Goal: Task Accomplishment & Management: Use online tool/utility

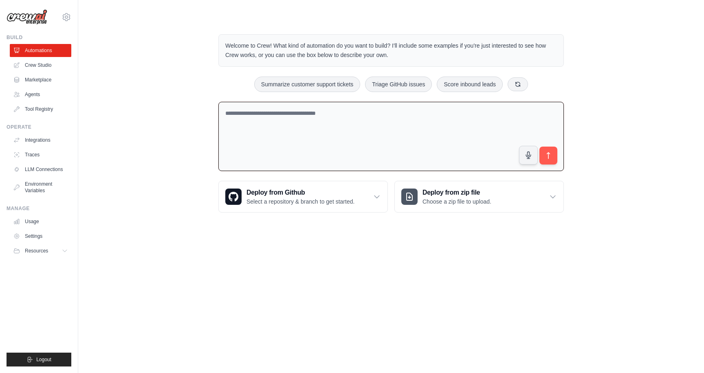
click at [381, 115] on textarea at bounding box center [391, 137] width 346 height 70
click at [51, 76] on link "Marketplace" at bounding box center [42, 79] width 62 height 13
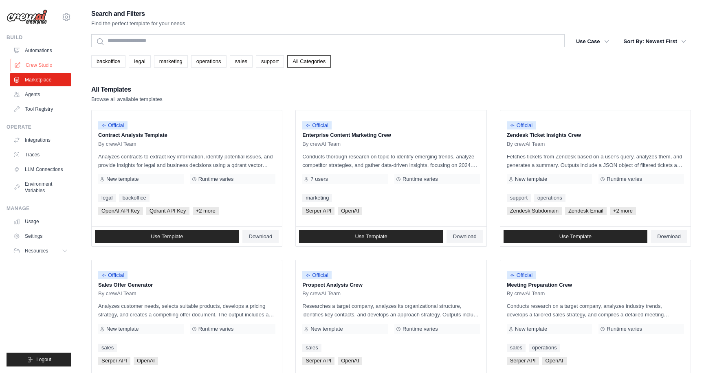
click at [40, 62] on link "Crew Studio" at bounding box center [42, 65] width 62 height 13
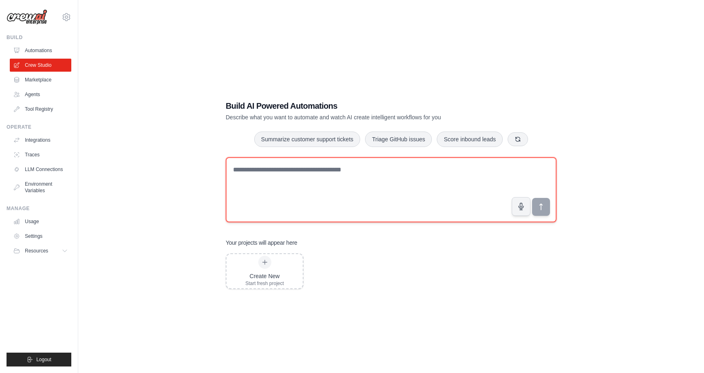
click at [391, 173] on textarea at bounding box center [391, 189] width 331 height 65
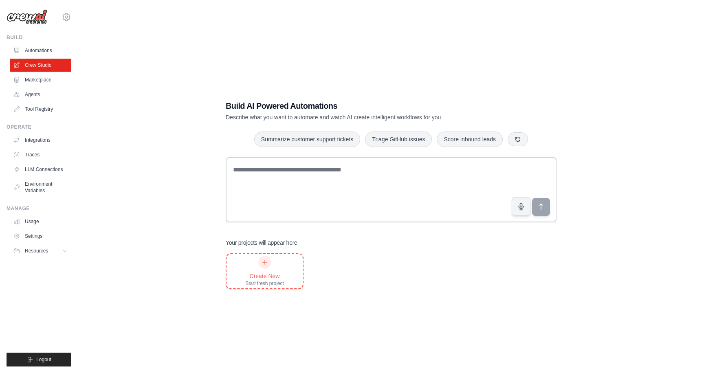
click at [262, 268] on div at bounding box center [264, 262] width 13 height 13
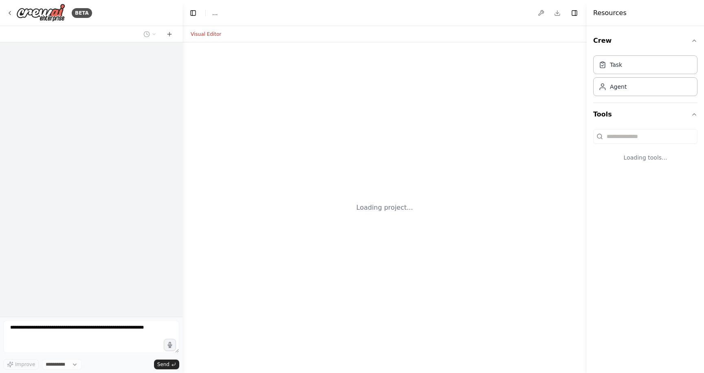
select select "****"
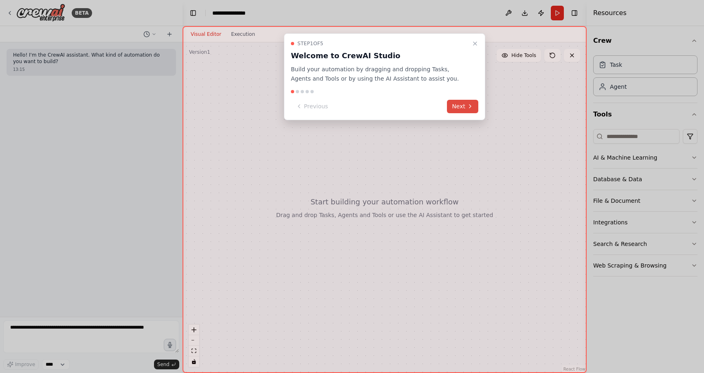
click at [459, 105] on button "Next" at bounding box center [462, 106] width 31 height 13
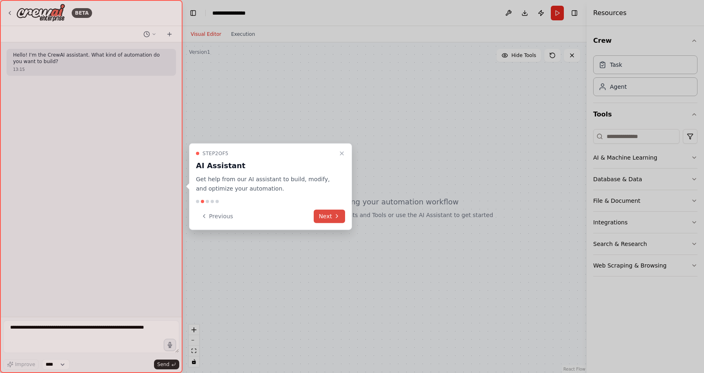
click at [335, 222] on button "Next" at bounding box center [329, 215] width 31 height 13
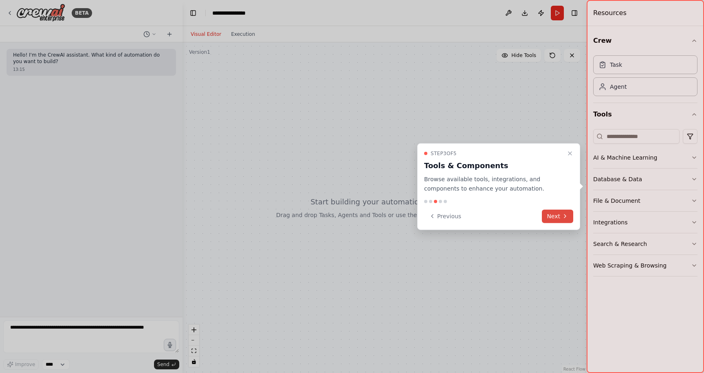
click at [553, 214] on button "Next" at bounding box center [557, 215] width 31 height 13
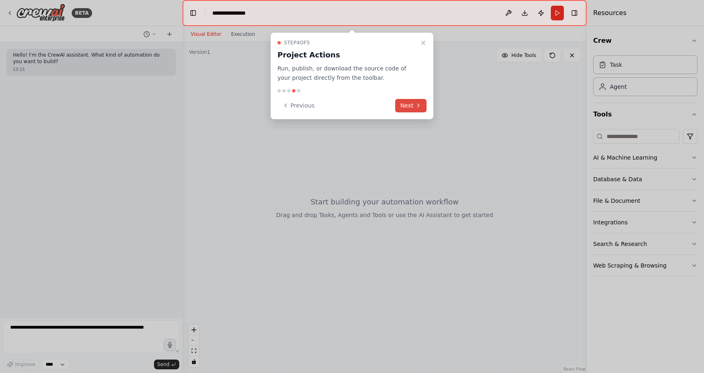
click at [420, 105] on icon at bounding box center [418, 105] width 7 height 7
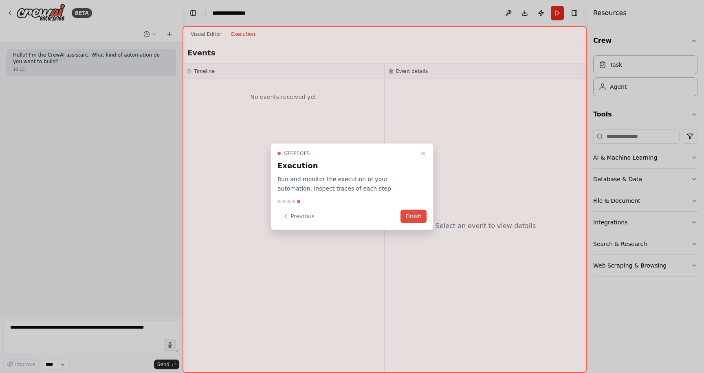
click at [418, 213] on button "Finish" at bounding box center [414, 215] width 26 height 13
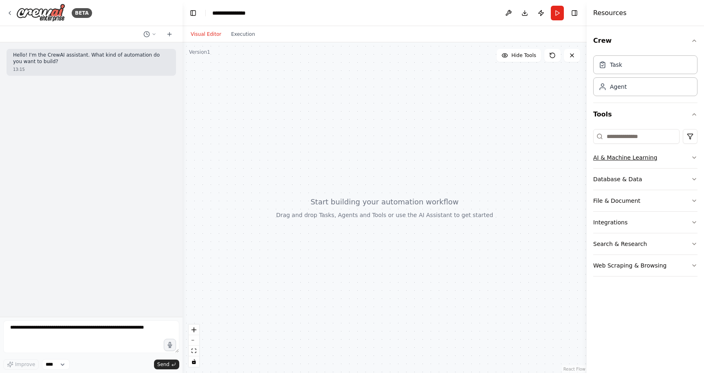
click at [689, 154] on button "AI & Machine Learning" at bounding box center [645, 157] width 104 height 21
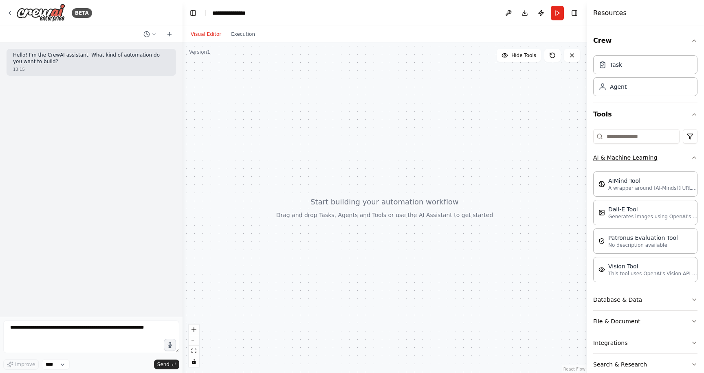
click at [689, 154] on button "AI & Machine Learning" at bounding box center [645, 157] width 104 height 21
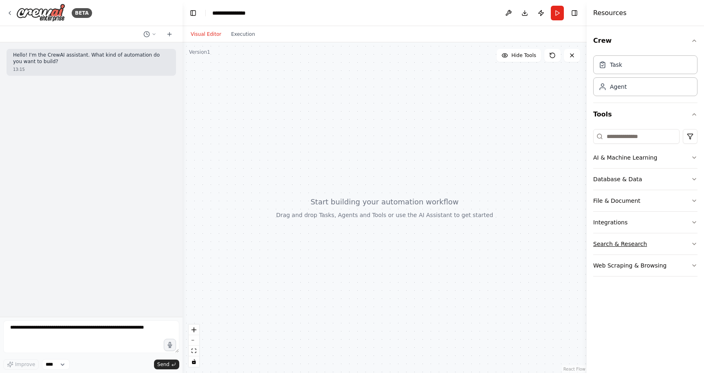
click at [681, 245] on button "Search & Research" at bounding box center [645, 244] width 104 height 21
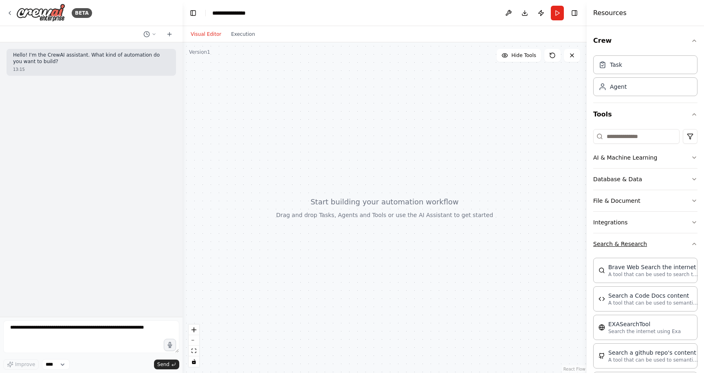
click at [681, 245] on button "Search & Research" at bounding box center [645, 244] width 104 height 21
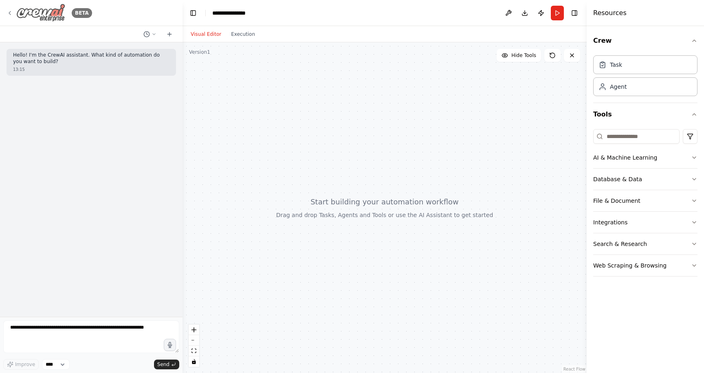
click at [11, 13] on icon at bounding box center [10, 13] width 7 height 7
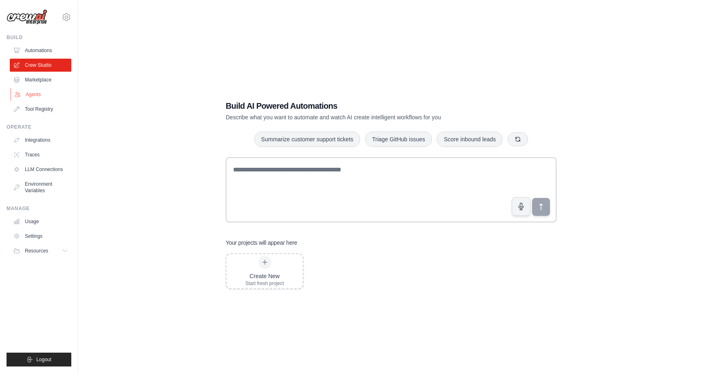
click at [39, 98] on link "Agents" at bounding box center [42, 94] width 62 height 13
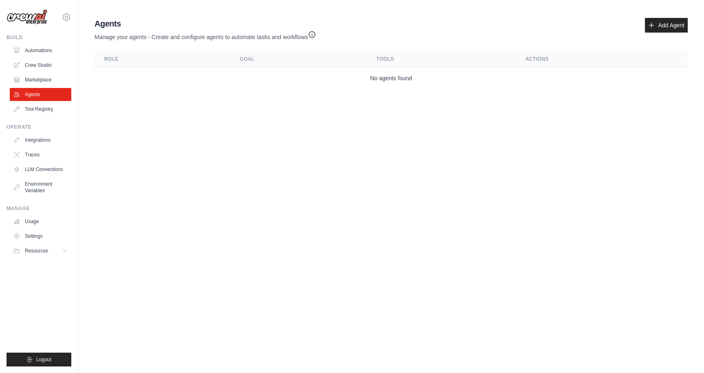
click at [311, 35] on icon "button" at bounding box center [312, 35] width 6 height 6
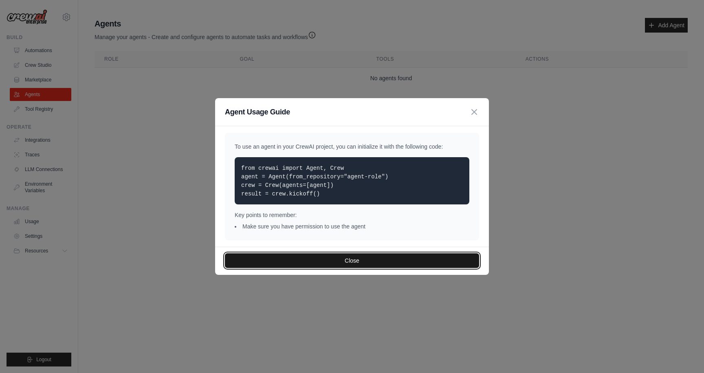
click at [343, 260] on button "Close" at bounding box center [352, 261] width 254 height 15
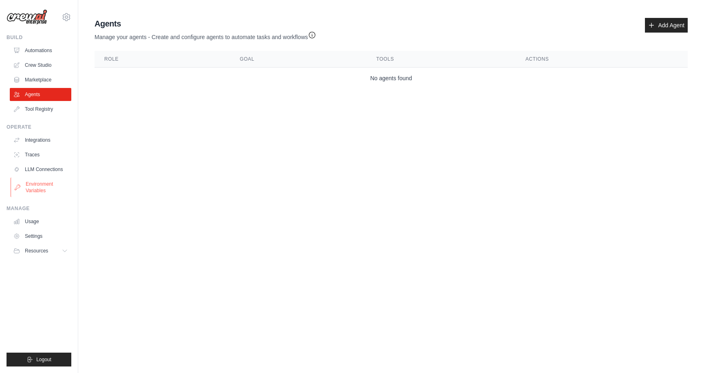
click at [33, 186] on link "Environment Variables" at bounding box center [42, 188] width 62 height 20
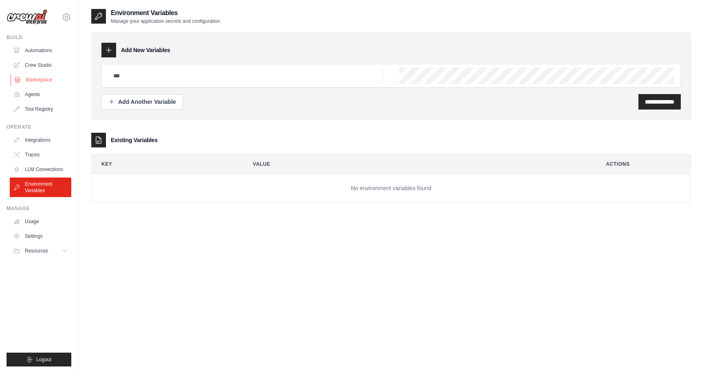
click at [39, 85] on link "Marketplace" at bounding box center [42, 79] width 62 height 13
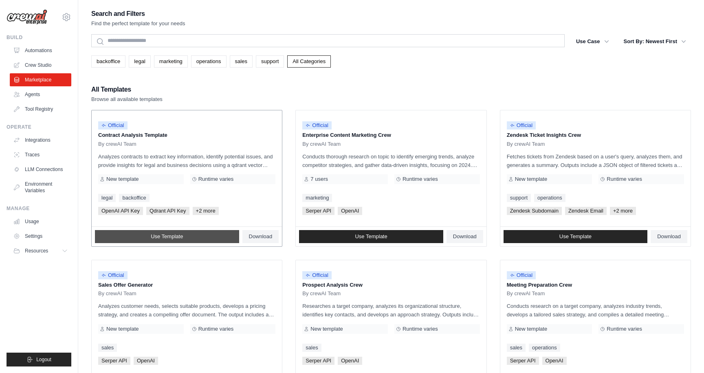
click at [120, 232] on link "Use Template" at bounding box center [167, 236] width 144 height 13
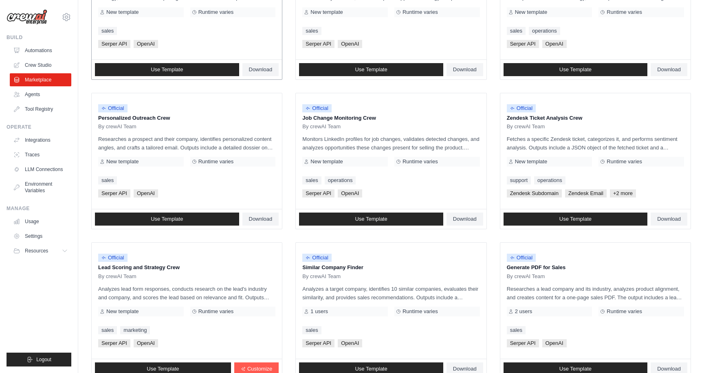
scroll to position [382, 0]
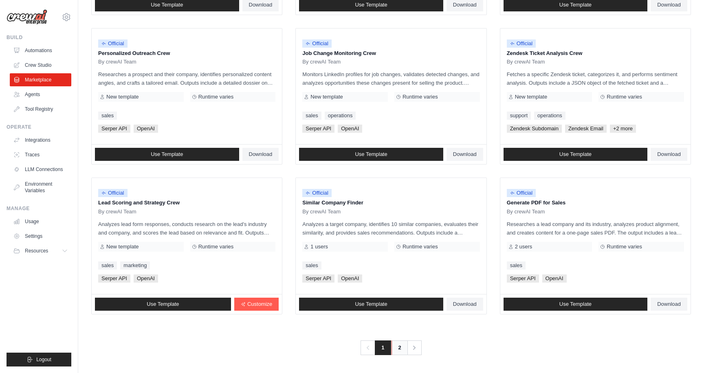
click at [395, 349] on link "2" at bounding box center [400, 348] width 16 height 15
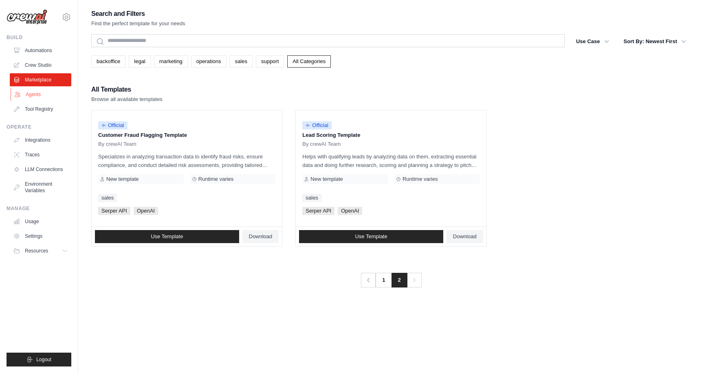
click at [32, 97] on link "Agents" at bounding box center [42, 94] width 62 height 13
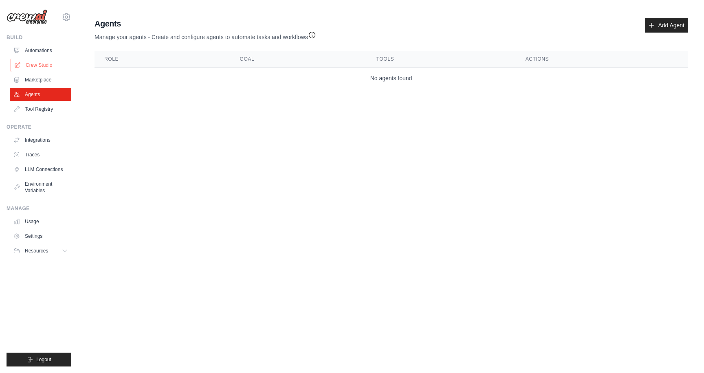
click at [36, 62] on link "Crew Studio" at bounding box center [42, 65] width 62 height 13
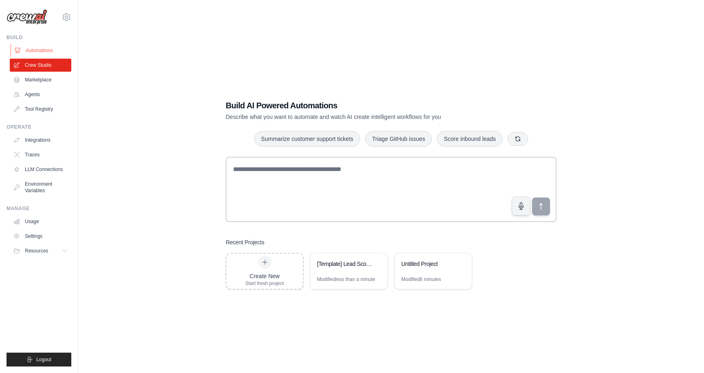
click at [41, 51] on link "Automations" at bounding box center [42, 50] width 62 height 13
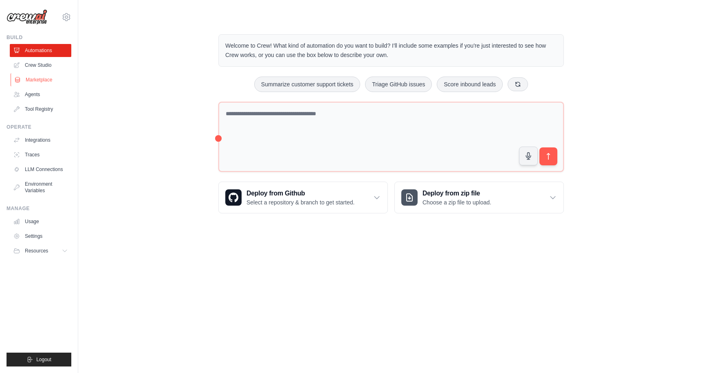
click at [45, 79] on link "Marketplace" at bounding box center [42, 79] width 62 height 13
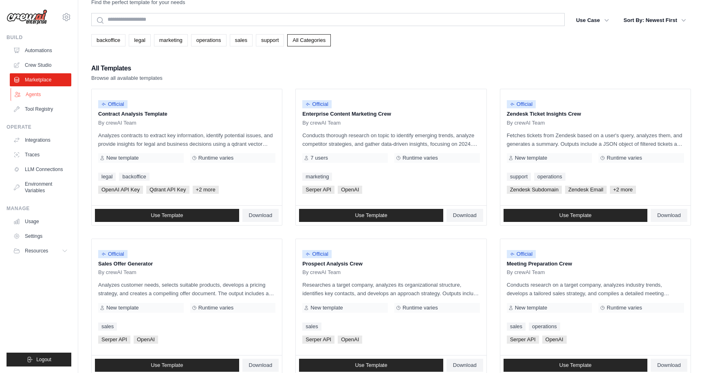
scroll to position [22, 0]
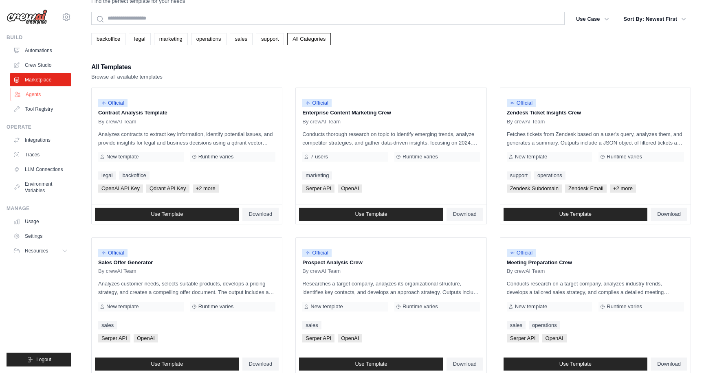
click at [37, 92] on link "Agents" at bounding box center [42, 94] width 62 height 13
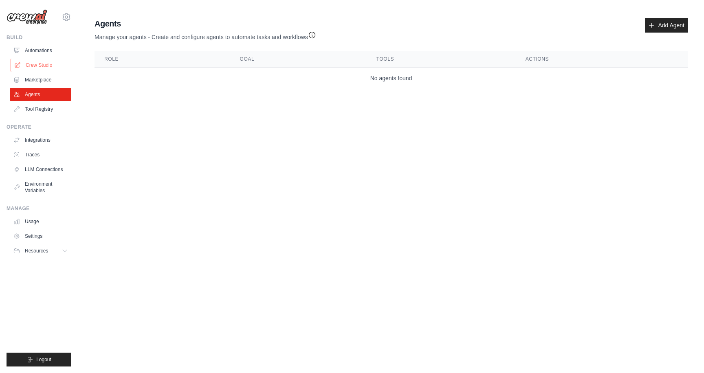
click at [45, 64] on link "Crew Studio" at bounding box center [42, 65] width 62 height 13
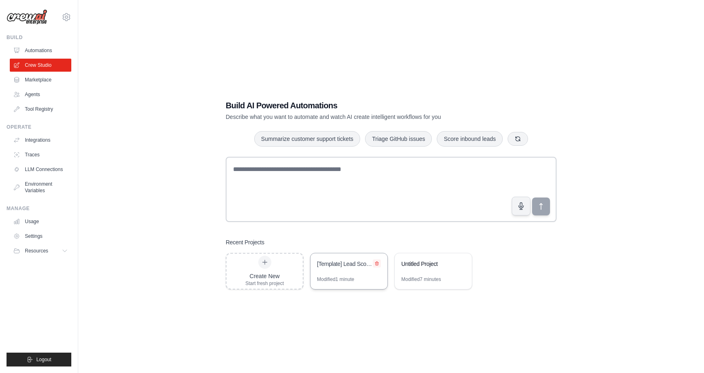
click at [375, 263] on icon at bounding box center [376, 264] width 3 height 4
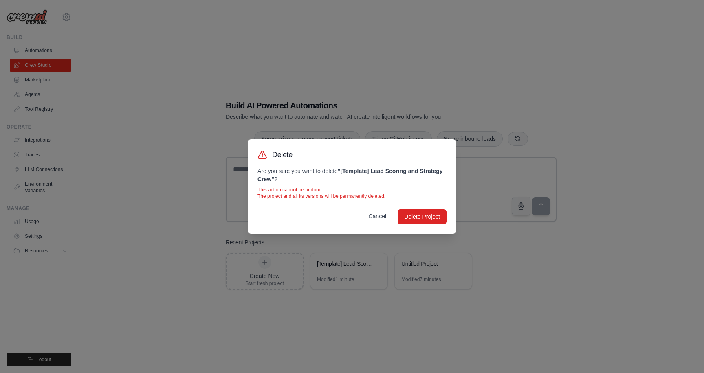
click at [382, 217] on button "Cancel" at bounding box center [377, 216] width 31 height 15
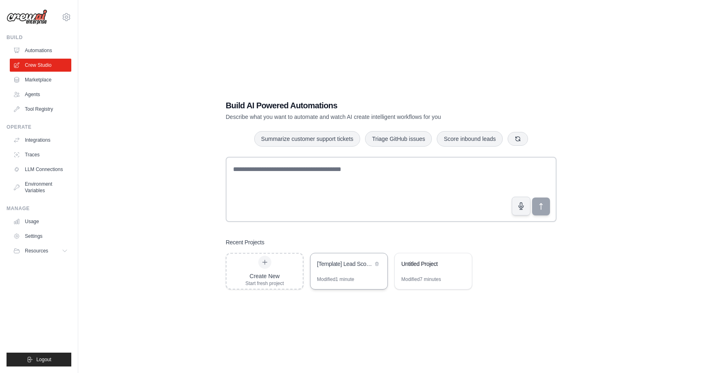
click at [349, 264] on div "[Template] Lead Scoring and Strategy Crew" at bounding box center [345, 264] width 56 height 8
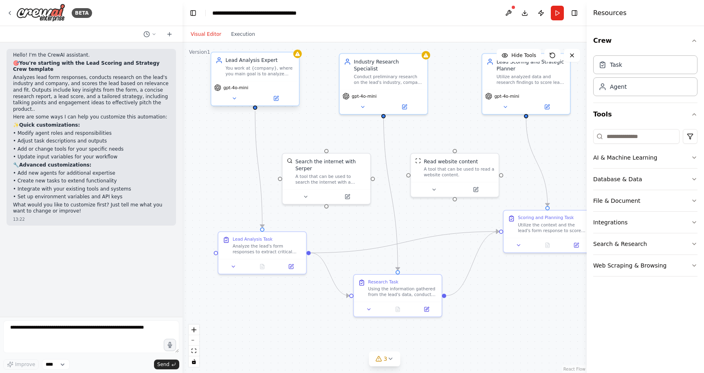
click at [268, 92] on div "gpt-4o-mini" at bounding box center [256, 93] width 88 height 24
click at [278, 97] on icon at bounding box center [276, 97] width 3 height 3
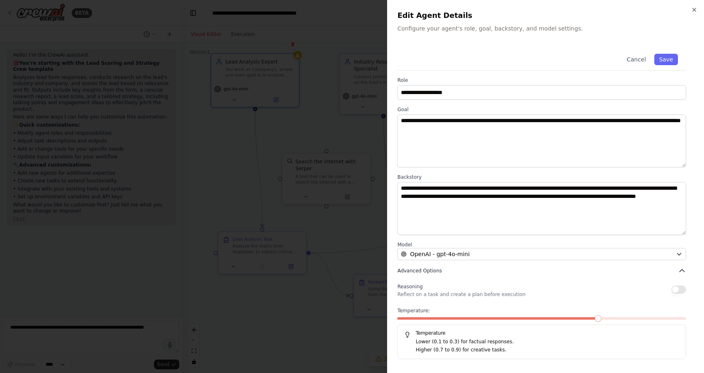
click at [433, 269] on span "Advanced Options" at bounding box center [419, 271] width 44 height 7
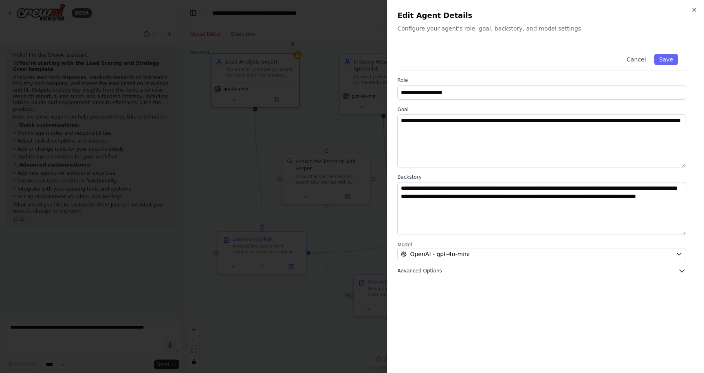
click at [439, 270] on span "Advanced Options" at bounding box center [419, 271] width 44 height 7
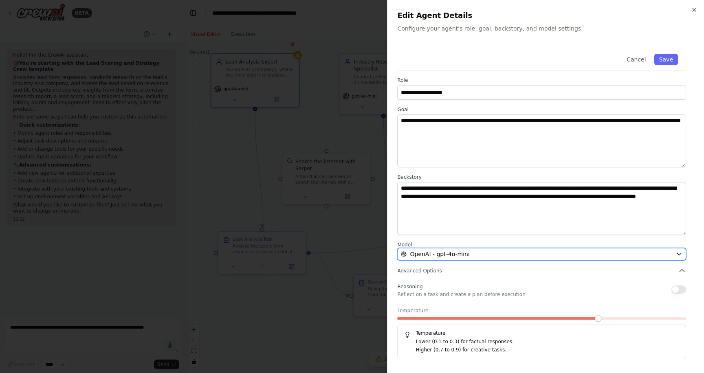
click at [441, 251] on span "OpenAI - gpt-4o-mini" at bounding box center [440, 254] width 60 height 8
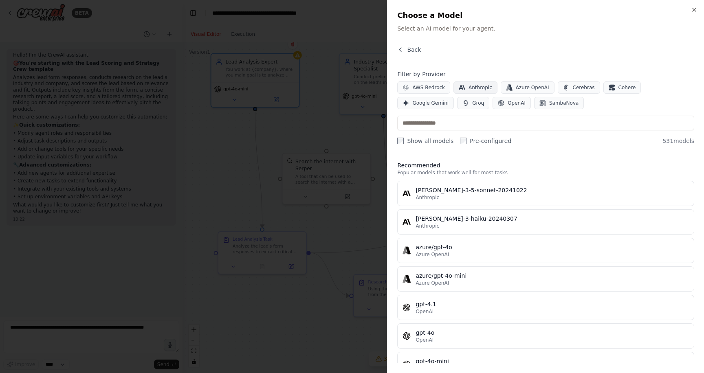
click at [463, 86] on icon "button" at bounding box center [462, 87] width 7 height 7
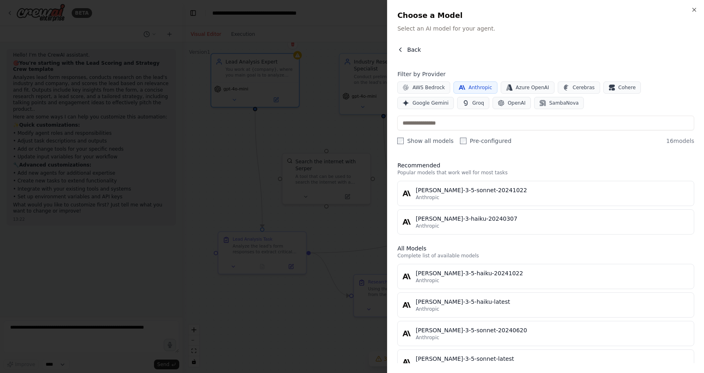
click at [413, 51] on span "Back" at bounding box center [414, 50] width 14 height 8
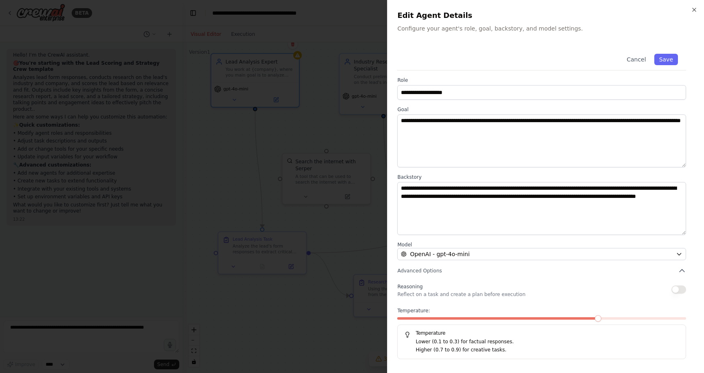
click at [353, 61] on div at bounding box center [352, 186] width 704 height 373
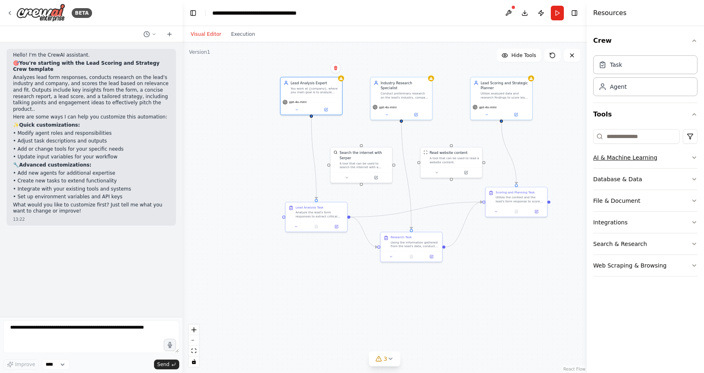
click at [614, 159] on button "AI & Machine Learning" at bounding box center [645, 157] width 104 height 21
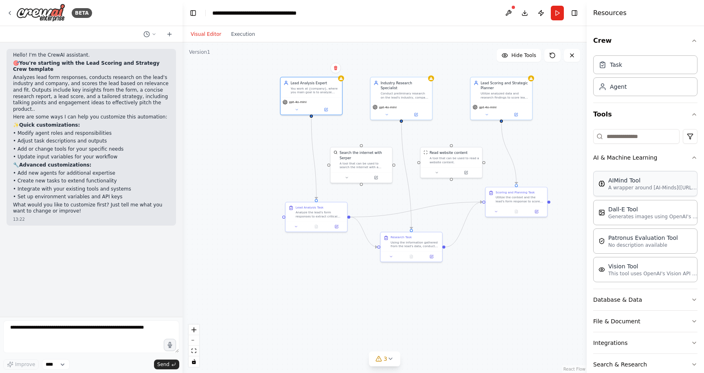
click at [618, 185] on p "A wrapper around [AI-Minds]([URL][DOMAIN_NAME]). Useful for when you need answe…" at bounding box center [654, 188] width 90 height 7
click at [646, 156] on button "AI & Machine Learning" at bounding box center [645, 156] width 104 height 21
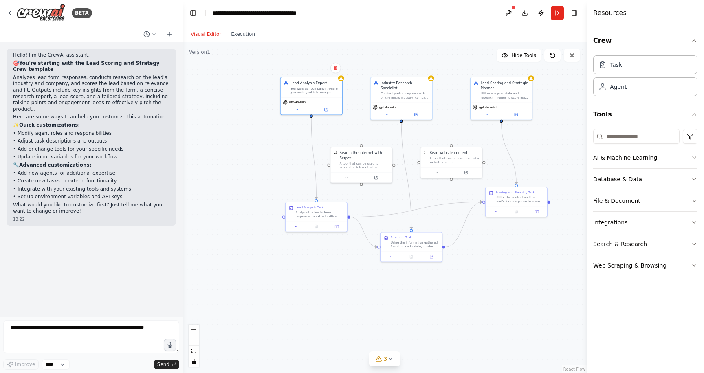
click at [646, 159] on button "AI & Machine Learning" at bounding box center [645, 157] width 104 height 21
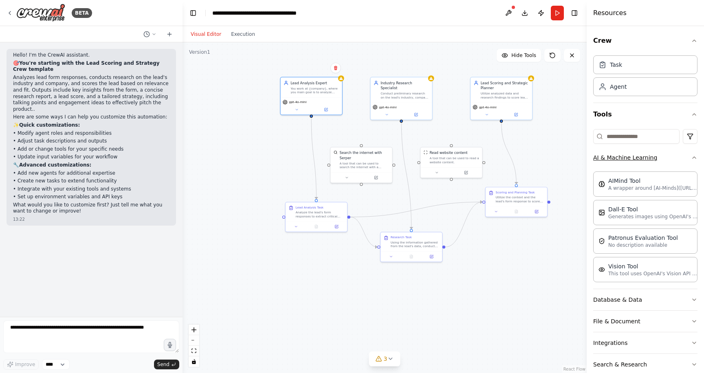
click at [646, 159] on button "AI & Machine Learning" at bounding box center [645, 157] width 104 height 21
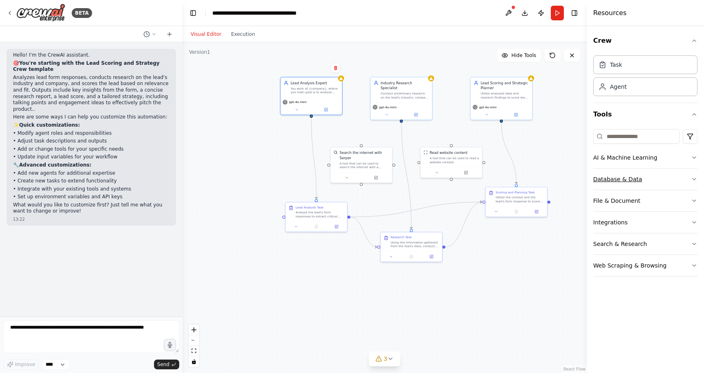
click at [635, 175] on button "Database & Data" at bounding box center [645, 179] width 104 height 21
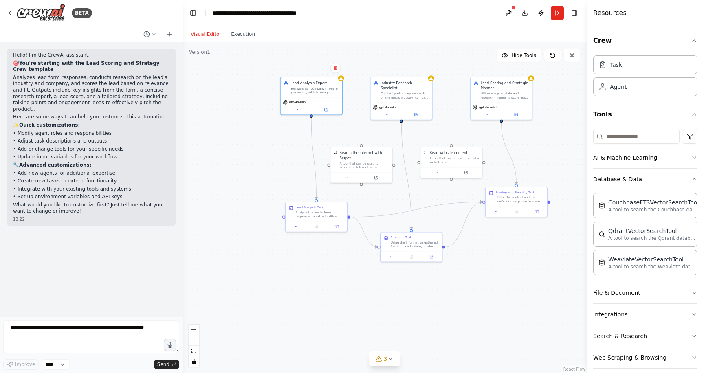
click at [616, 183] on button "Database & Data" at bounding box center [645, 179] width 104 height 21
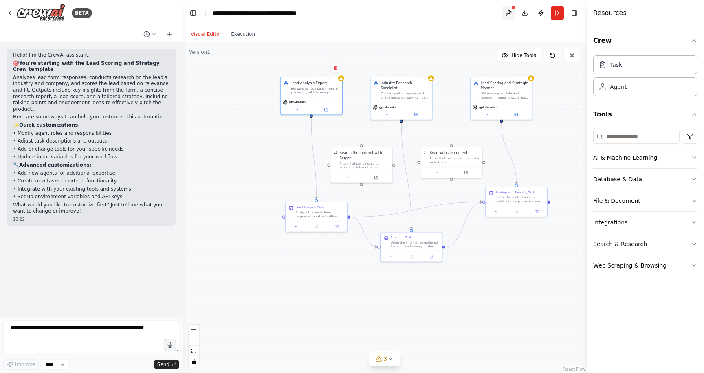
click at [505, 15] on button at bounding box center [508, 13] width 13 height 15
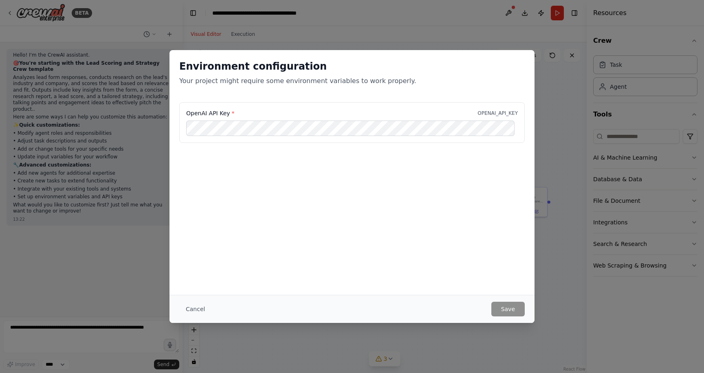
click at [457, 29] on div "Environment configuration Your project might require some environment variables…" at bounding box center [352, 186] width 704 height 373
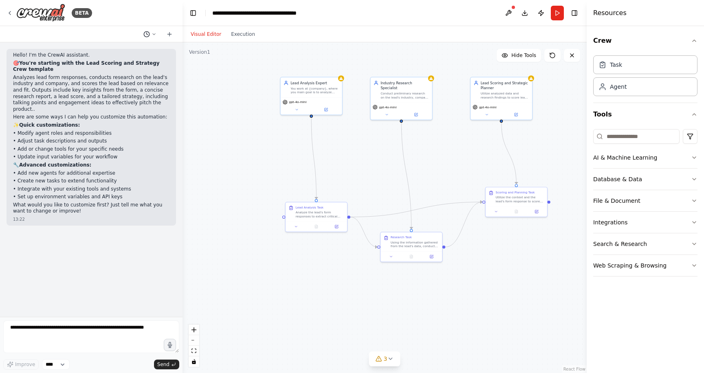
click at [157, 32] on button at bounding box center [150, 34] width 20 height 10
click at [156, 32] on div at bounding box center [91, 186] width 183 height 373
click at [621, 222] on button "Integrations" at bounding box center [645, 222] width 104 height 21
